Goal: Information Seeking & Learning: Learn about a topic

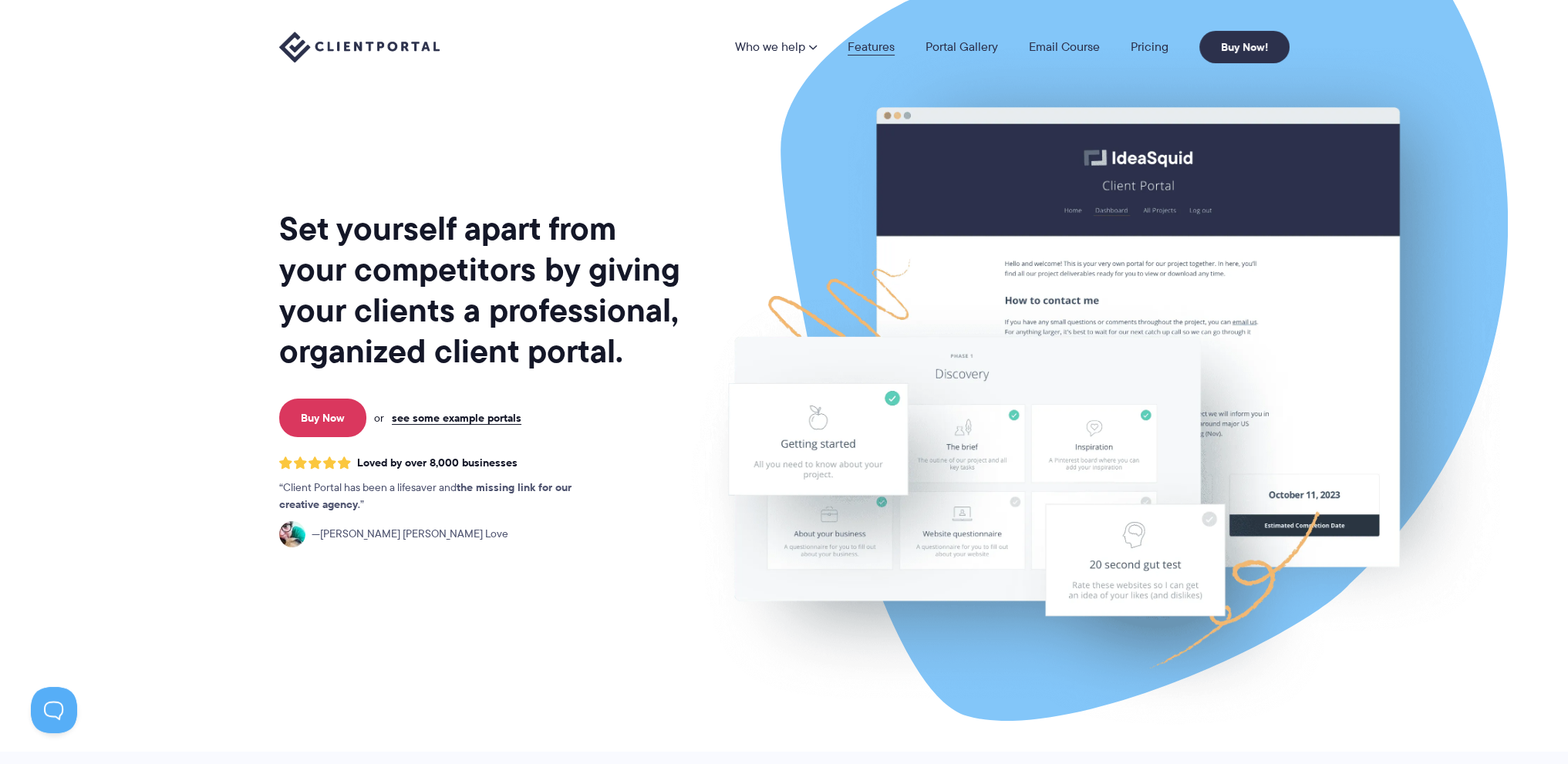
click at [866, 41] on link "Features" at bounding box center [871, 47] width 47 height 13
click at [1290, 308] on img at bounding box center [1096, 382] width 865 height 740
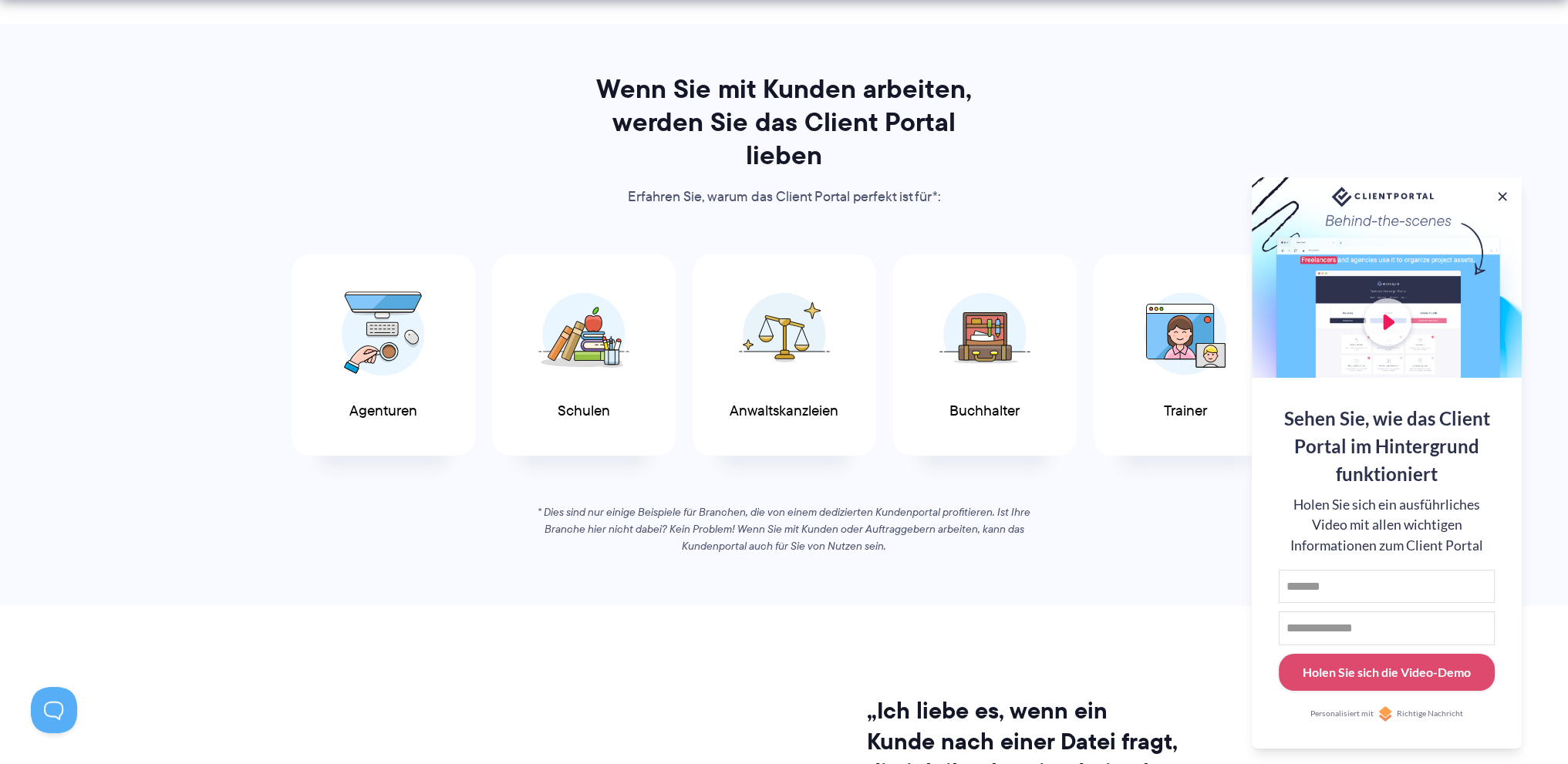
scroll to position [771, 0]
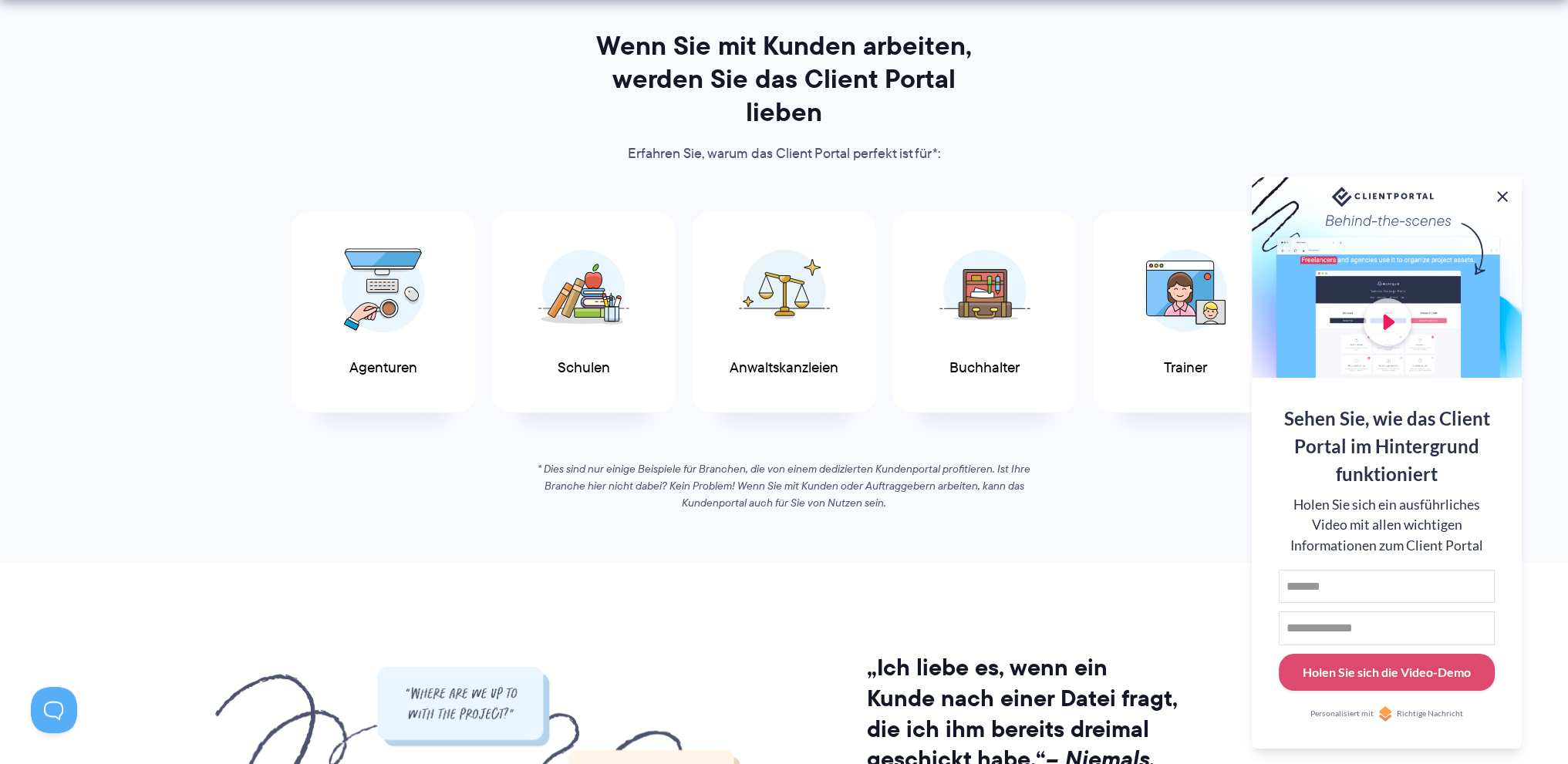
click at [1505, 199] on button at bounding box center [1503, 197] width 18 height 18
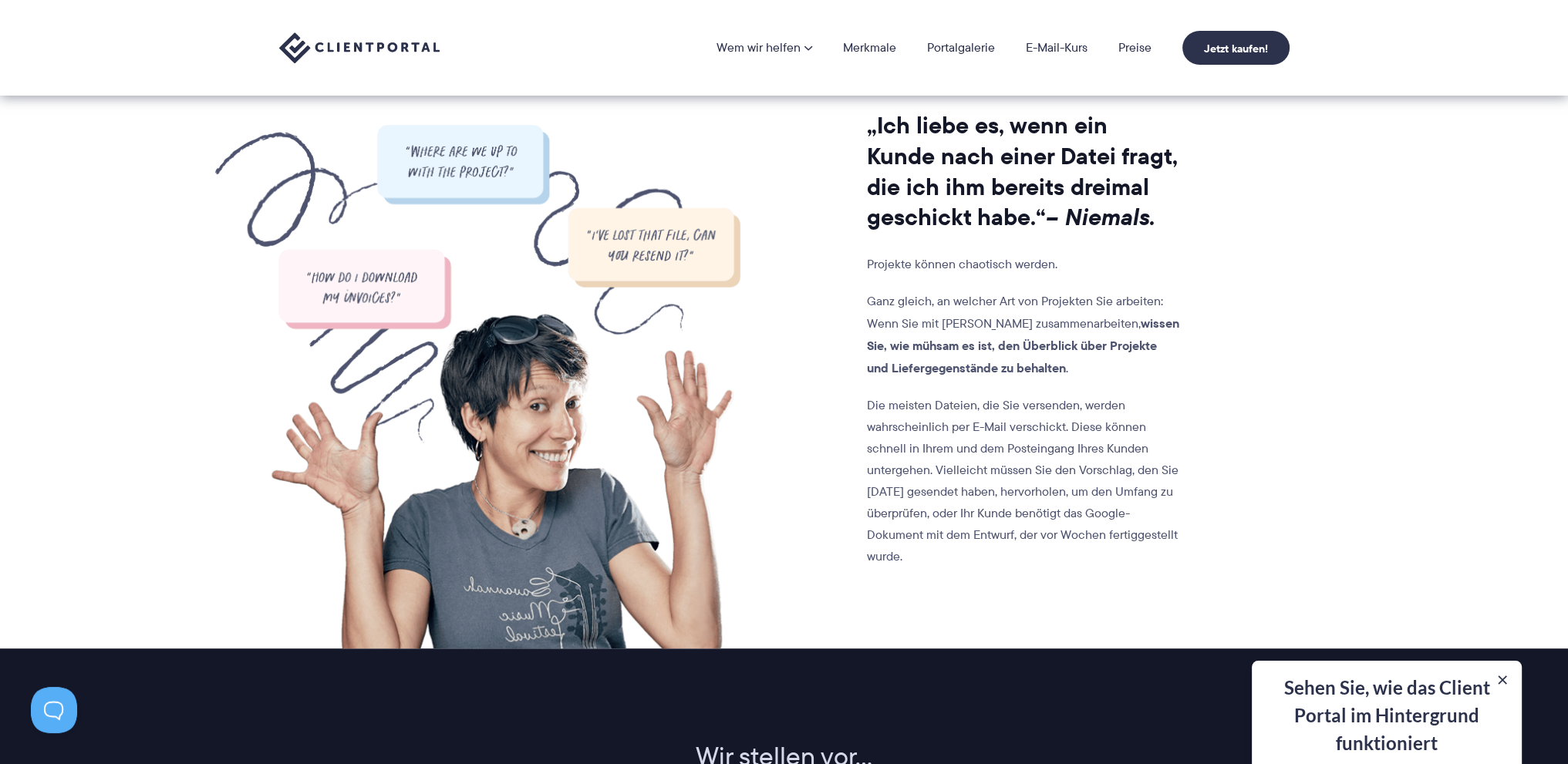
scroll to position [0, 0]
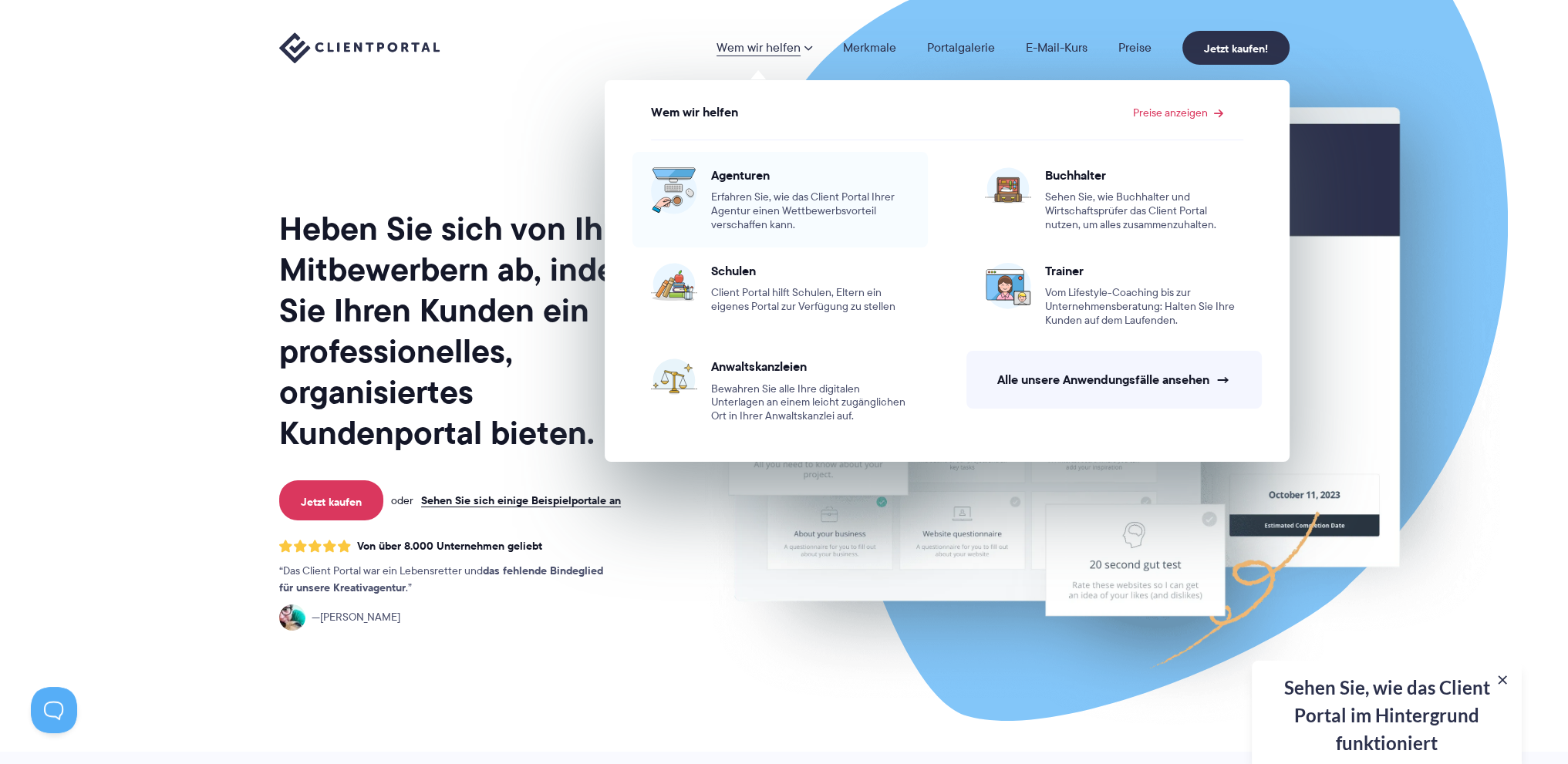
click at [729, 189] on font "Erfahren Sie, wie das Client Portal Ihrer Agentur einen Wettbewerbsvorteil vers…" at bounding box center [803, 210] width 184 height 43
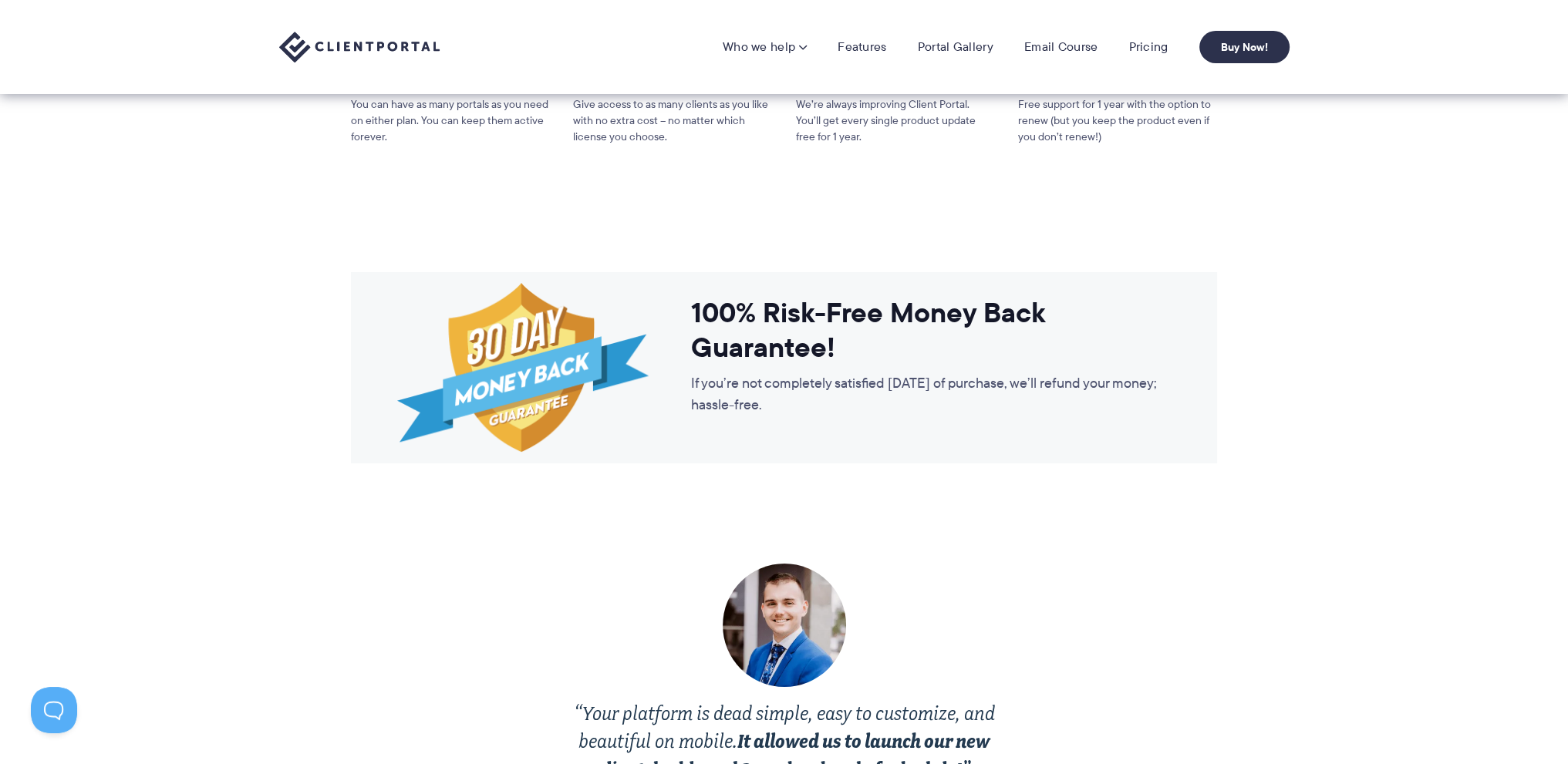
scroll to position [2545, 0]
click at [950, 47] on link "Portal Gallery" at bounding box center [955, 47] width 76 height 15
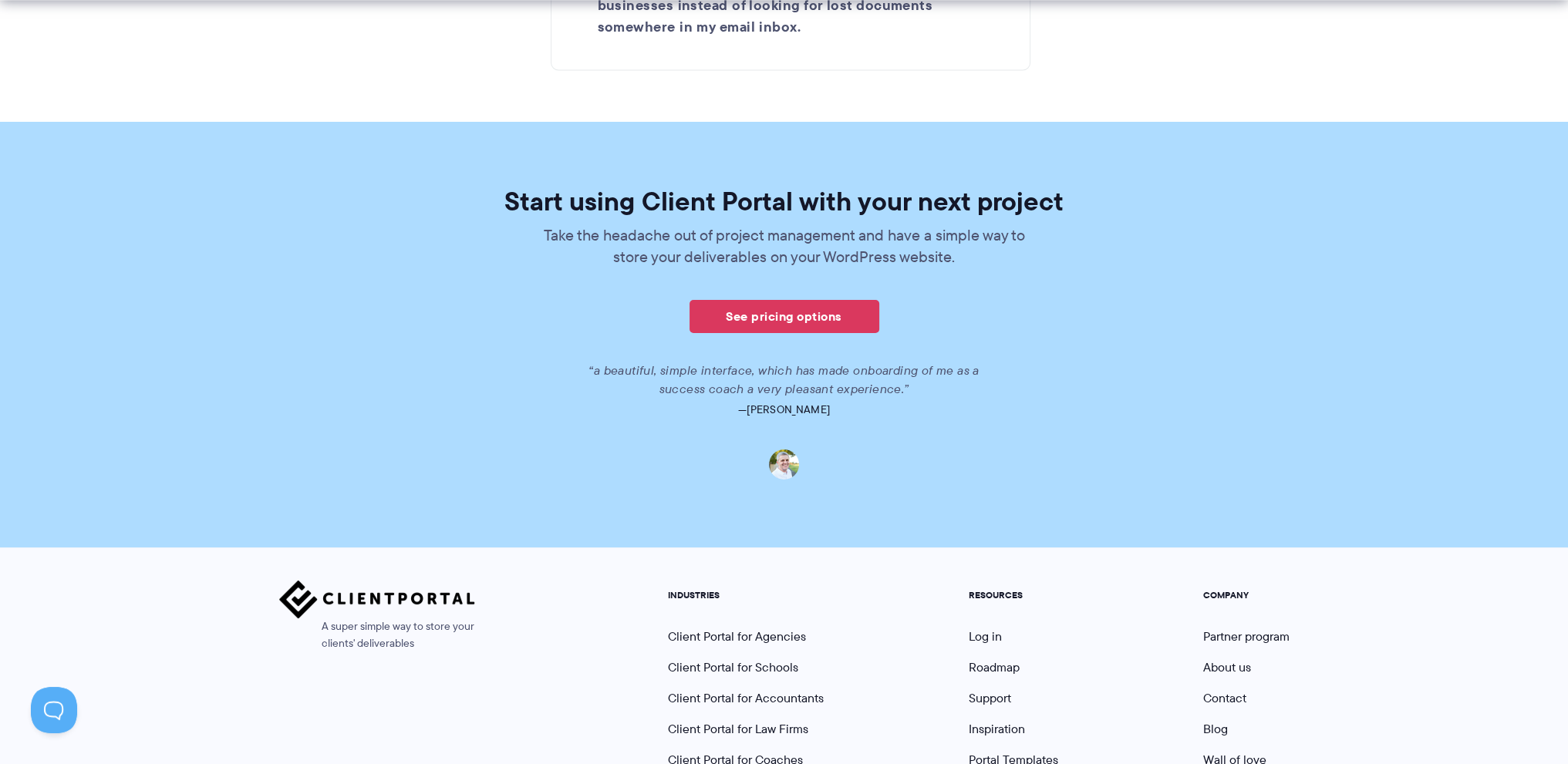
scroll to position [3072, 0]
